Goal: Information Seeking & Learning: Learn about a topic

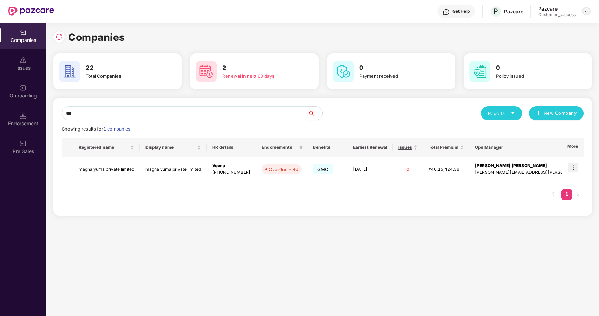
click at [585, 9] on img at bounding box center [587, 11] width 6 height 6
click at [274, 115] on input "***" at bounding box center [185, 113] width 246 height 14
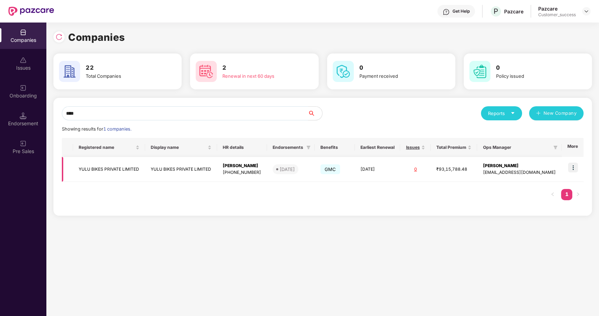
type input "****"
click at [576, 165] on img at bounding box center [573, 167] width 10 height 10
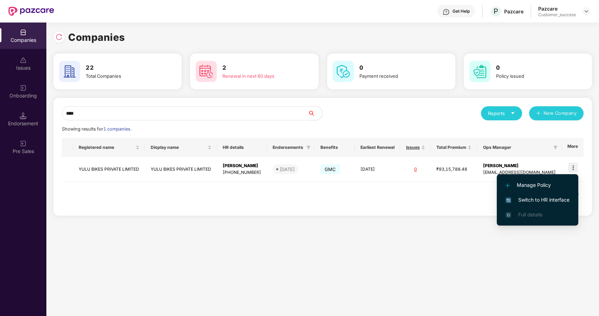
click at [525, 196] on span "Switch to HR interface" at bounding box center [538, 200] width 64 height 8
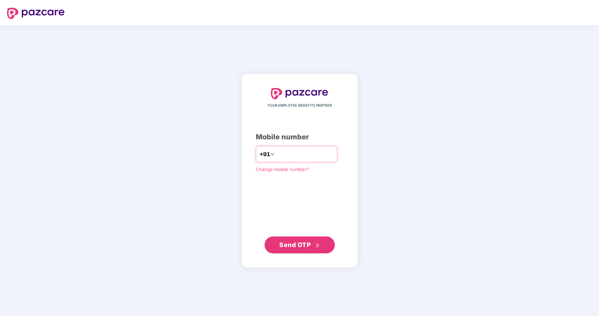
type input "**********"
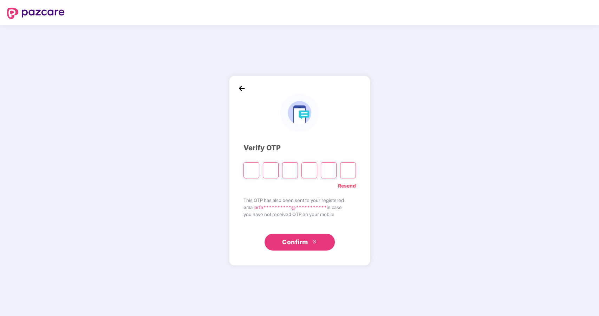
type input "*"
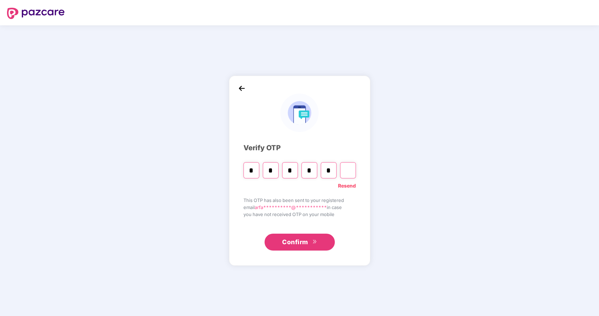
type input "*"
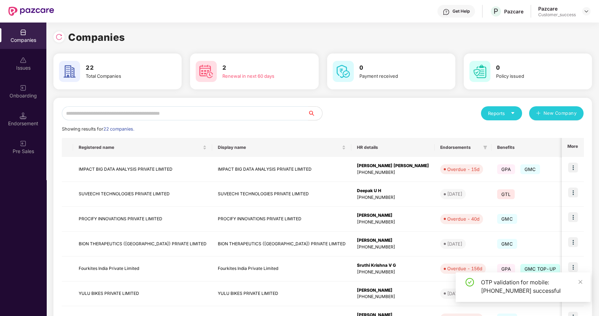
click at [138, 116] on input "text" at bounding box center [185, 113] width 246 height 14
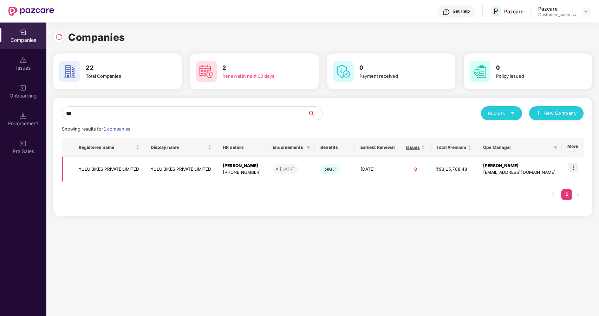
type input "***"
click at [574, 164] on img at bounding box center [573, 167] width 10 height 10
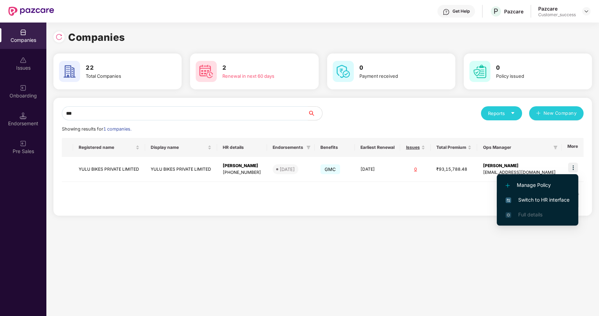
click at [540, 198] on span "Switch to HR interface" at bounding box center [538, 200] width 64 height 8
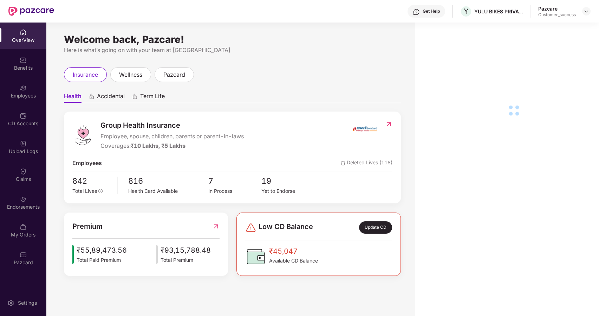
click at [31, 71] on div "Benefits" at bounding box center [23, 67] width 46 height 7
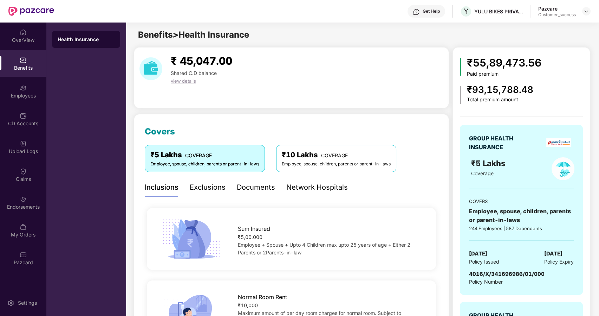
scroll to position [2, 0]
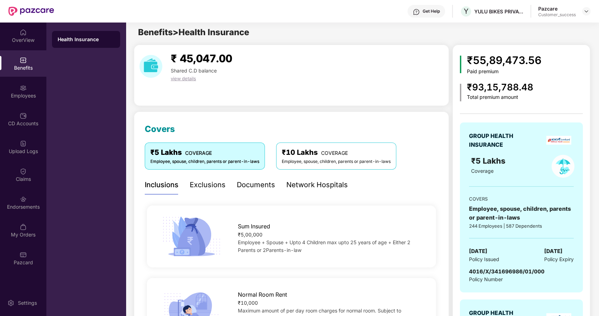
click at [246, 181] on div "Documents" at bounding box center [256, 184] width 38 height 11
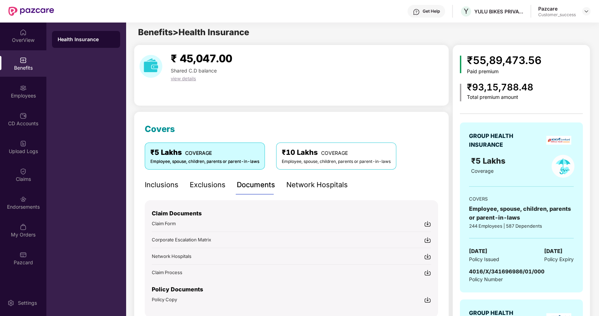
click at [168, 187] on div "Inclusions" at bounding box center [162, 184] width 34 height 11
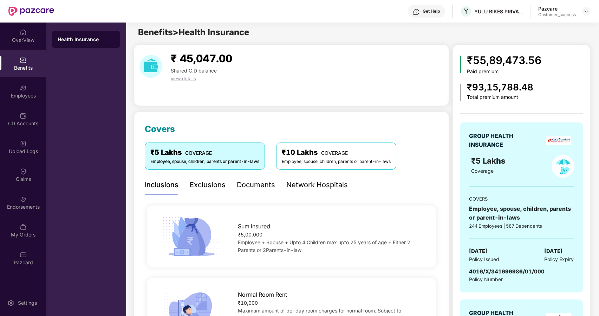
click at [254, 186] on div "Documents" at bounding box center [256, 184] width 38 height 11
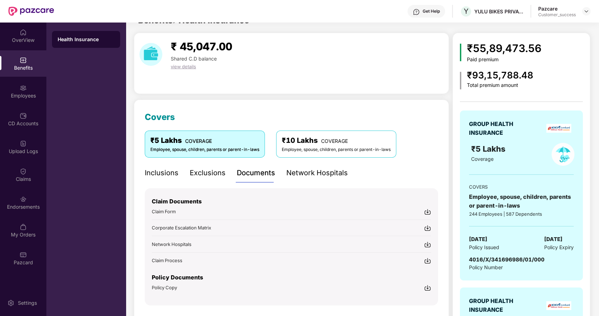
scroll to position [15, 0]
click at [160, 284] on span "Policy Copy" at bounding box center [164, 287] width 25 height 6
click at [587, 11] on img at bounding box center [587, 11] width 6 height 6
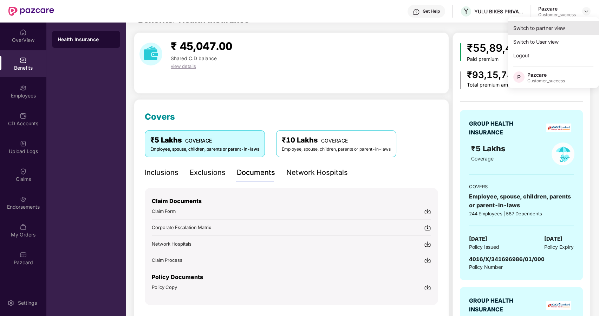
click at [538, 24] on div "Switch to partner view" at bounding box center [553, 28] width 91 height 14
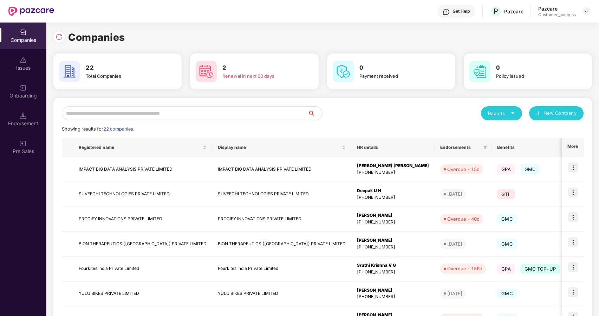
click at [189, 115] on input "text" at bounding box center [185, 113] width 246 height 14
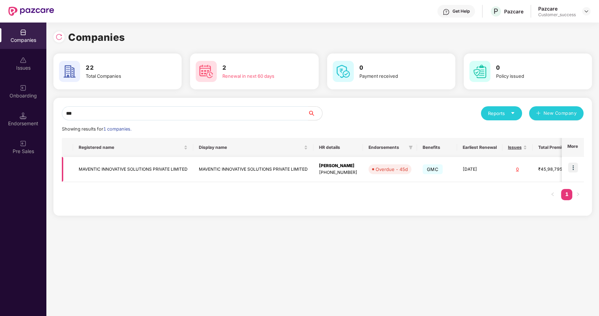
type input "***"
click at [575, 168] on img at bounding box center [573, 167] width 10 height 10
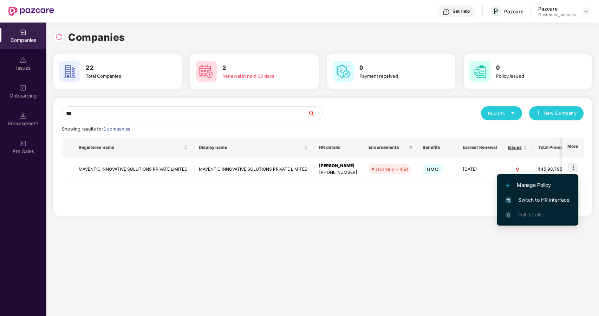
click at [525, 195] on li "Switch to HR interface" at bounding box center [538, 199] width 82 height 15
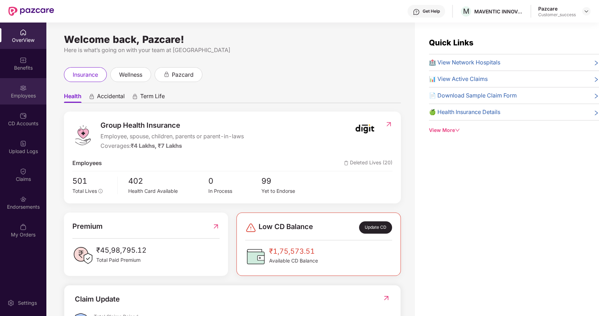
click at [26, 87] on img at bounding box center [23, 87] width 7 height 7
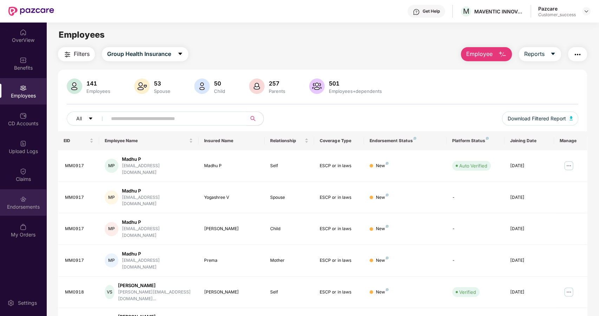
click at [20, 195] on img at bounding box center [23, 198] width 7 height 7
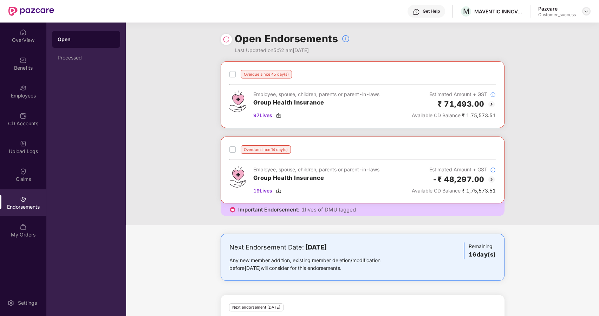
click at [587, 9] on img at bounding box center [587, 11] width 6 height 6
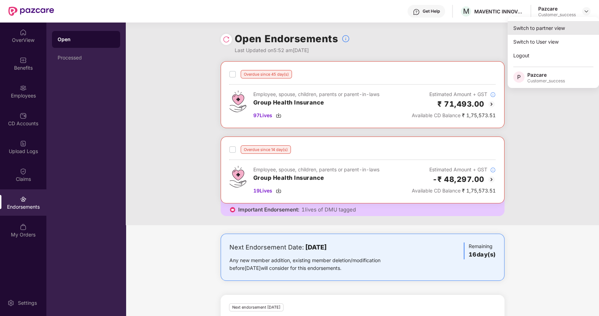
click at [535, 29] on div "Switch to partner view" at bounding box center [553, 28] width 91 height 14
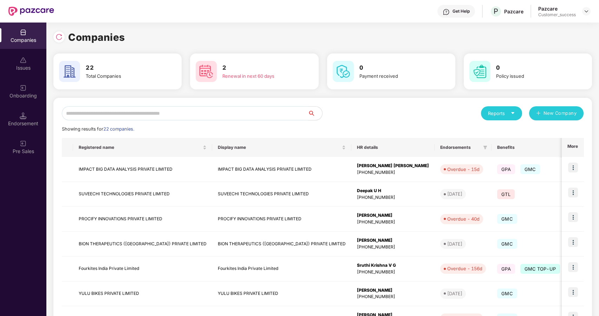
click at [132, 118] on input "text" at bounding box center [185, 113] width 246 height 14
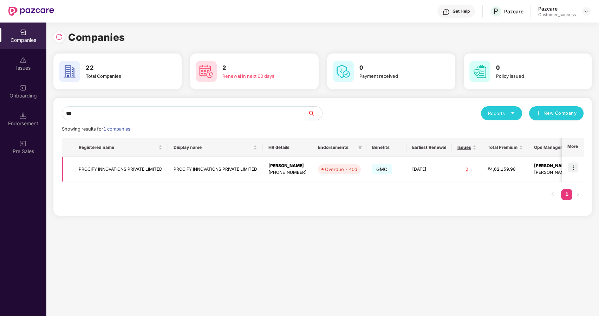
type input "***"
click at [571, 162] on img at bounding box center [573, 167] width 10 height 10
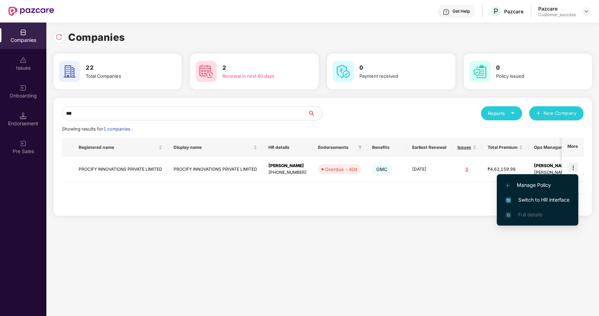
click at [540, 194] on li "Switch to HR interface" at bounding box center [538, 199] width 82 height 15
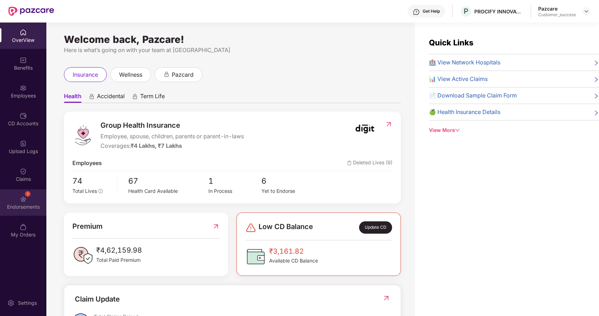
click at [25, 203] on div "Endorsements" at bounding box center [23, 206] width 46 height 7
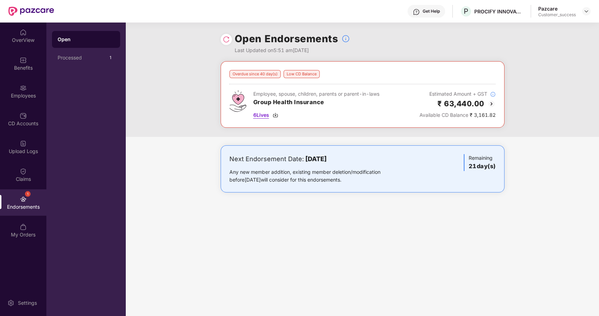
click at [262, 117] on span "6 Lives" at bounding box center [261, 115] width 16 height 8
click at [586, 10] on img at bounding box center [587, 11] width 6 height 6
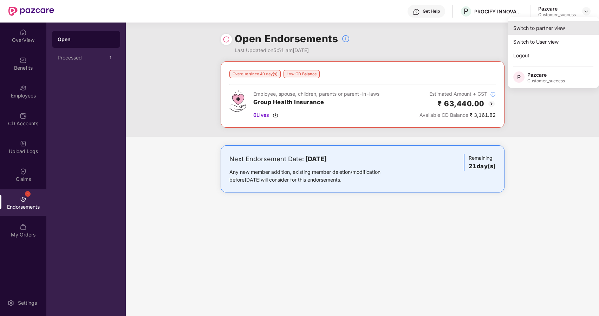
click at [551, 25] on div "Switch to partner view" at bounding box center [553, 28] width 91 height 14
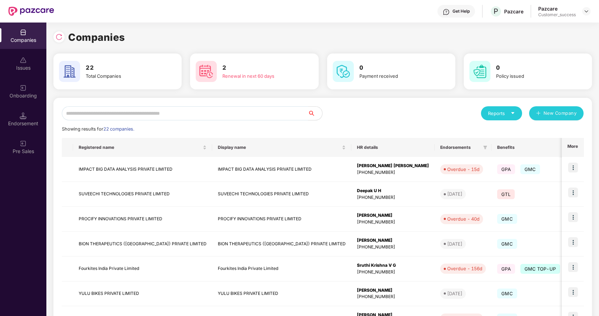
click at [130, 111] on input "text" at bounding box center [185, 113] width 246 height 14
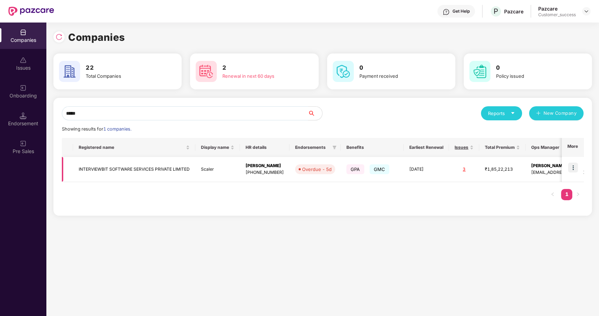
type input "*****"
click at [571, 167] on img at bounding box center [573, 167] width 10 height 10
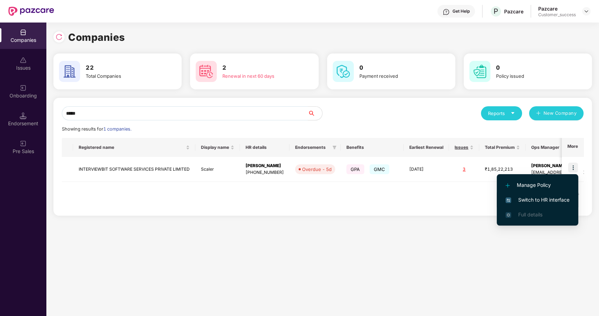
click at [532, 196] on span "Switch to HR interface" at bounding box center [538, 200] width 64 height 8
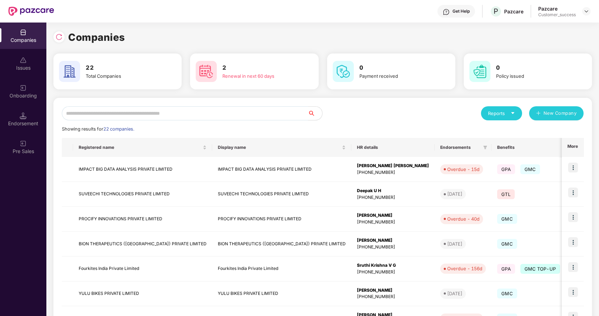
click at [147, 112] on input "text" at bounding box center [185, 113] width 246 height 14
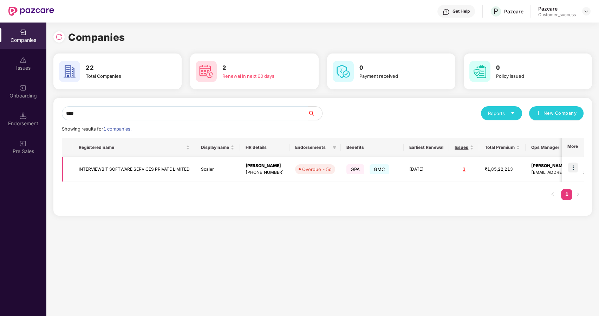
type input "****"
click at [106, 163] on td "INTERVIEWBIT SOFTWARE SERVICES PRIVATE LIMITED" at bounding box center [134, 169] width 122 height 25
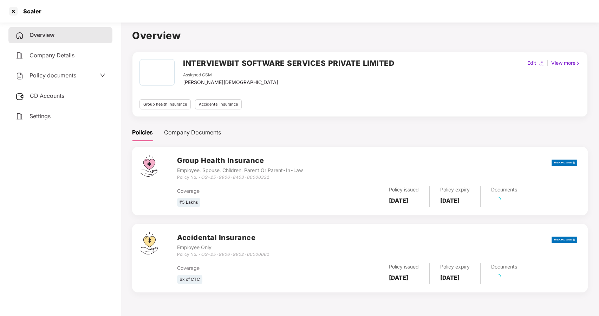
click at [43, 75] on span "Policy documents" at bounding box center [53, 75] width 47 height 7
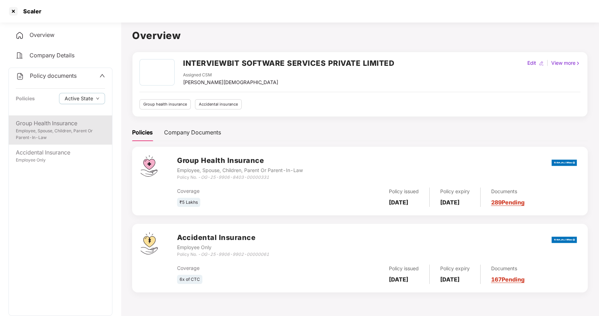
click at [59, 134] on div "Employee, Spouse, Children, Parent Or Parent-In-Law" at bounding box center [60, 134] width 89 height 13
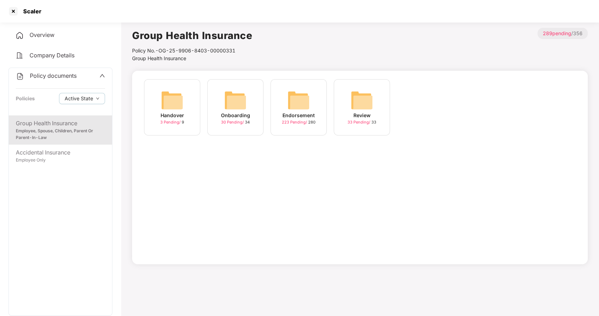
click at [296, 104] on img at bounding box center [299, 100] width 23 height 23
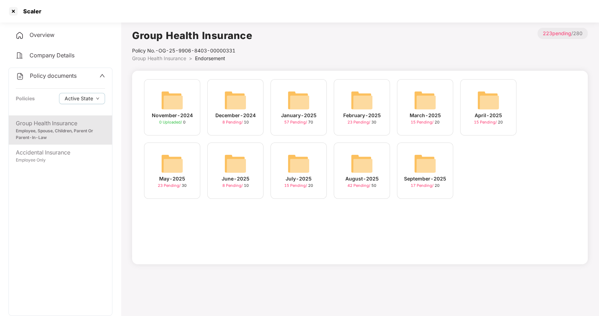
click at [420, 160] on img at bounding box center [425, 163] width 23 height 23
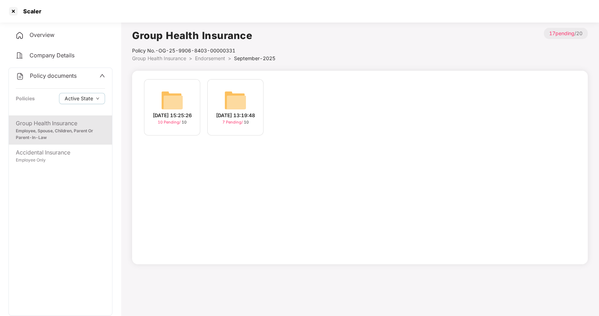
click at [174, 102] on img at bounding box center [172, 100] width 23 height 23
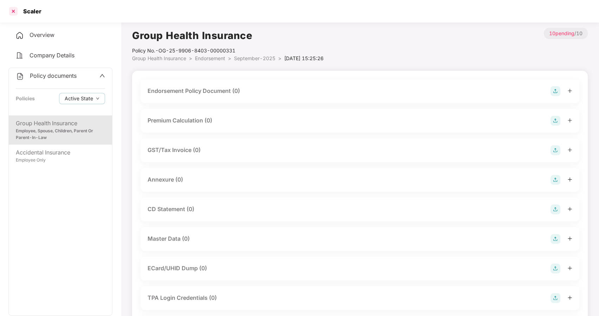
click at [12, 11] on div at bounding box center [13, 11] width 11 height 11
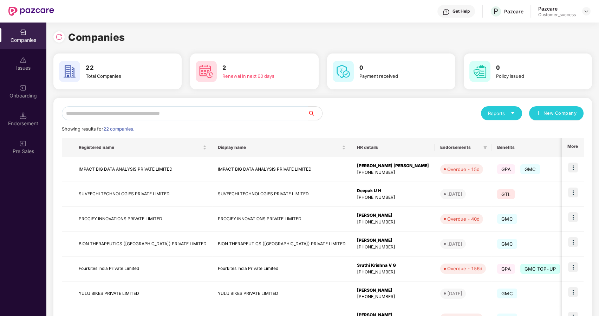
click at [142, 114] on input "text" at bounding box center [185, 113] width 246 height 14
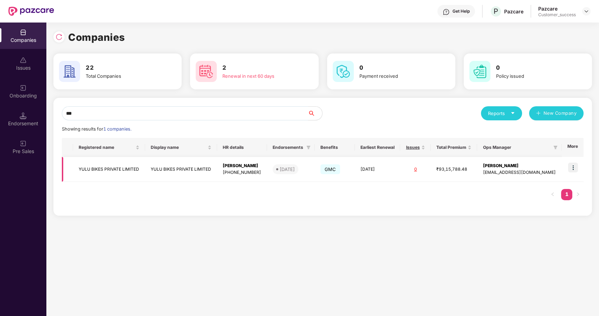
type input "***"
click at [571, 162] on img at bounding box center [573, 167] width 10 height 10
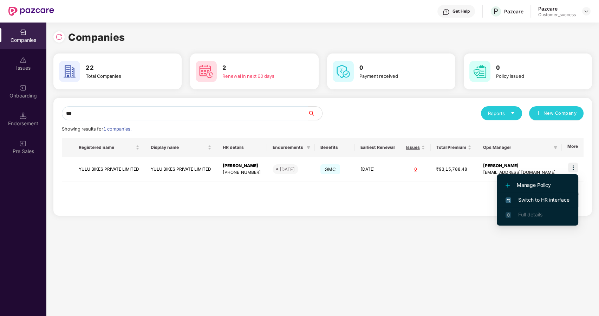
click at [529, 200] on span "Switch to HR interface" at bounding box center [538, 200] width 64 height 8
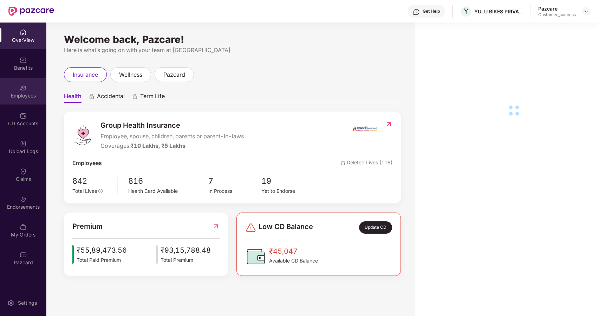
click at [20, 81] on div "Employees" at bounding box center [23, 91] width 46 height 26
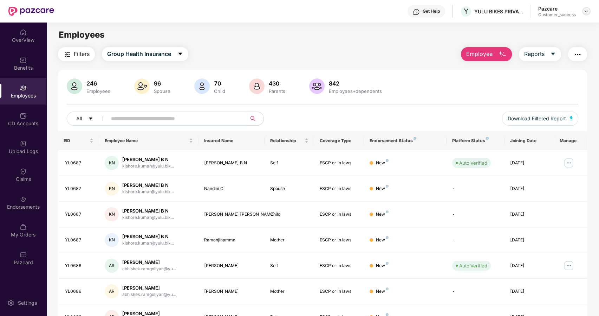
click at [587, 10] on img at bounding box center [587, 11] width 6 height 6
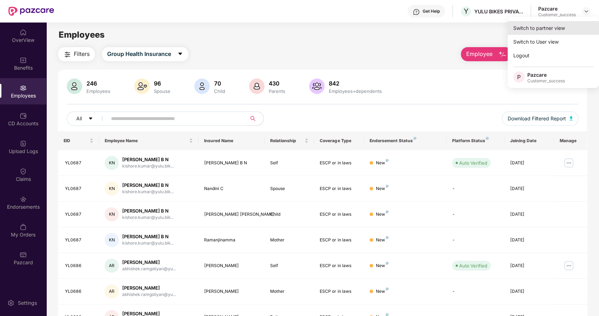
click at [536, 25] on div "Switch to partner view" at bounding box center [553, 28] width 91 height 14
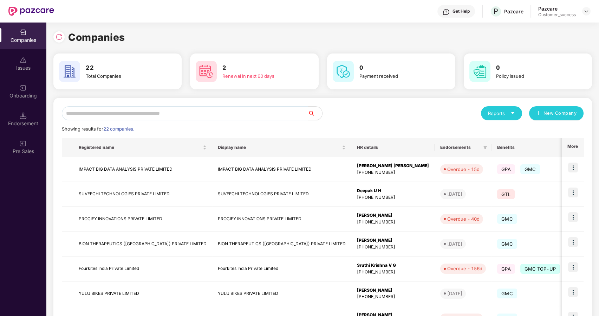
click at [173, 116] on input "text" at bounding box center [185, 113] width 246 height 14
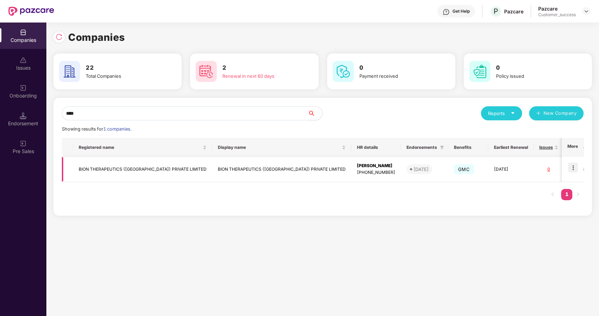
type input "****"
click at [574, 167] on img at bounding box center [573, 167] width 10 height 10
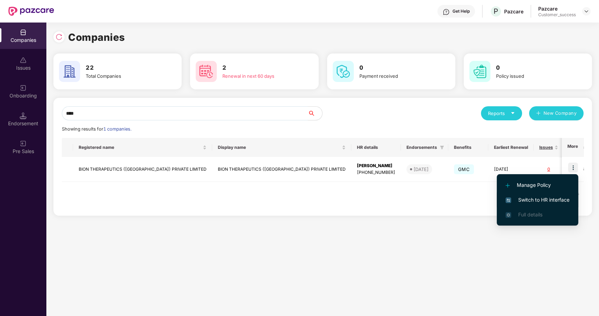
click at [534, 198] on span "Switch to HR interface" at bounding box center [538, 200] width 64 height 8
